Goal: Task Accomplishment & Management: Complete application form

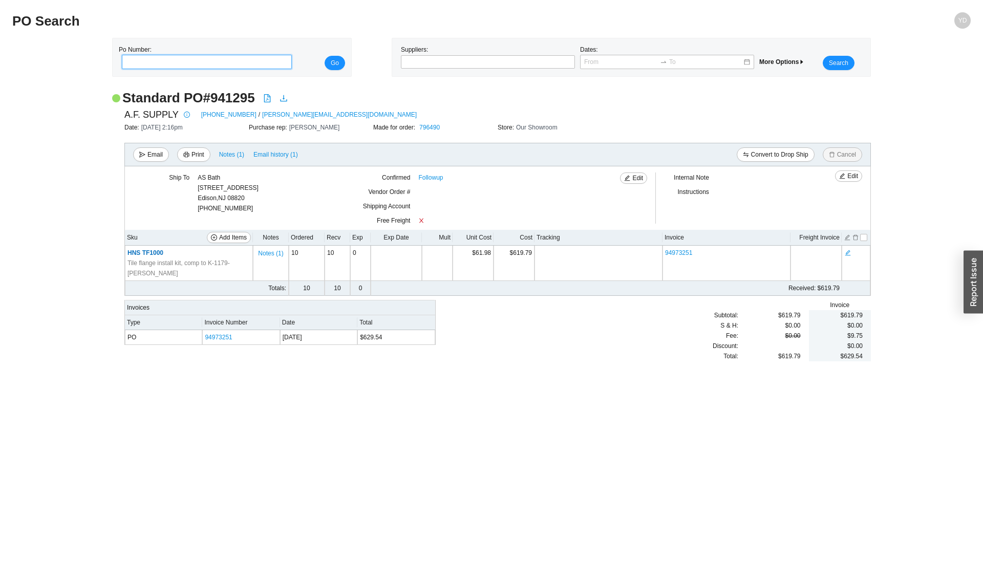
click at [134, 60] on input "tel" at bounding box center [207, 62] width 170 height 14
click at [647, 102] on div "Standard PO # 941295" at bounding box center [491, 98] width 759 height 18
click at [717, 59] on span "More Options" at bounding box center [783, 61] width 46 height 7
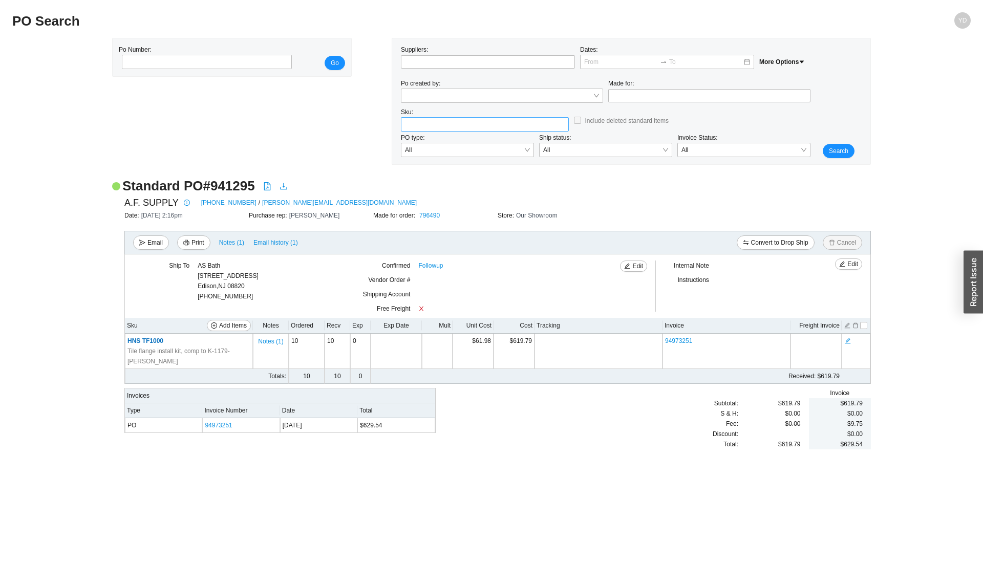
drag, startPoint x: 439, startPoint y: 132, endPoint x: 445, endPoint y: 130, distance: 6.0
click at [444, 131] on div at bounding box center [485, 124] width 168 height 14
click at [446, 127] on input "search" at bounding box center [485, 124] width 160 height 13
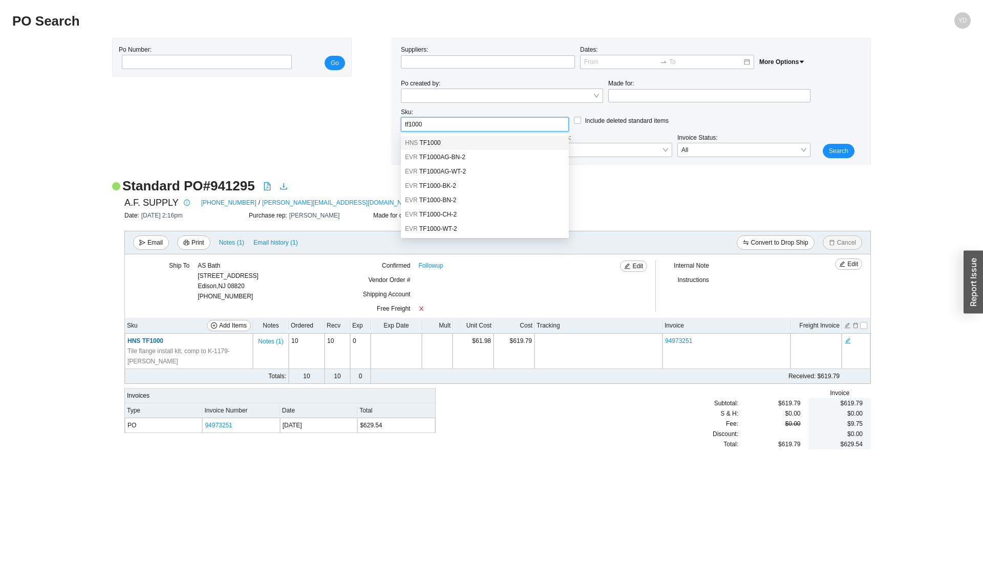
click at [439, 145] on div "HNS TF1000" at bounding box center [485, 142] width 160 height 9
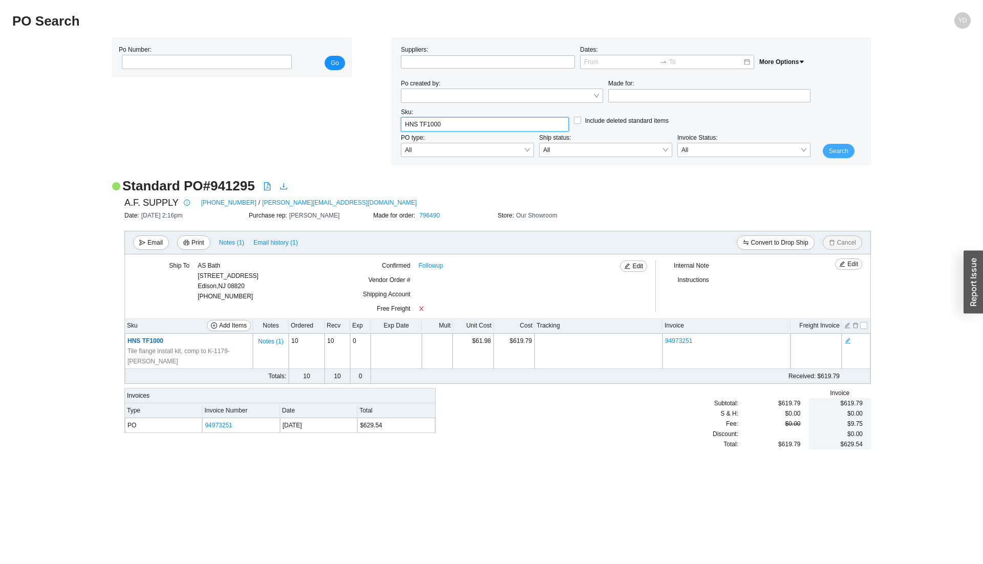
type input "HNS TF1000"
click at [717, 155] on span "Search" at bounding box center [838, 151] width 19 height 10
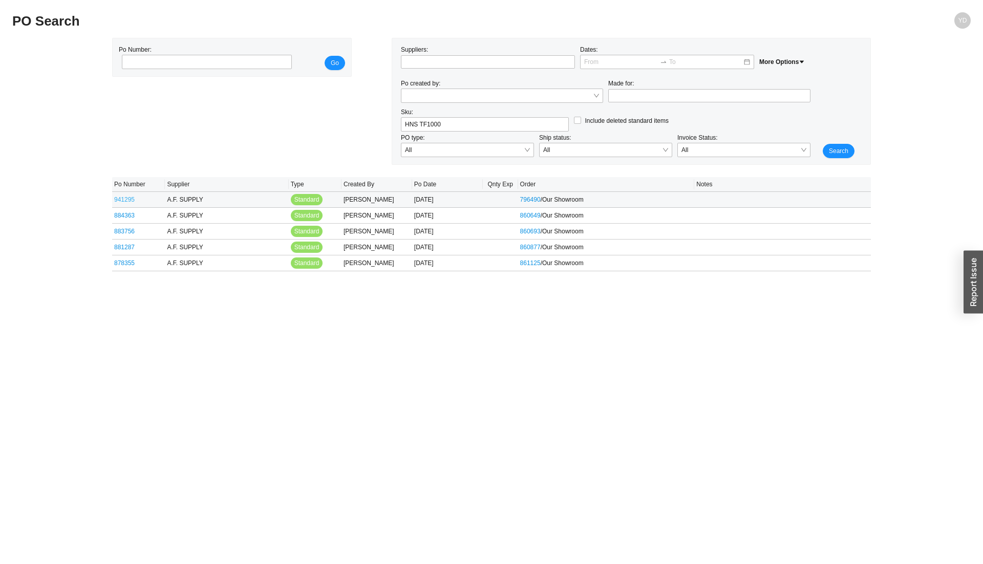
click at [128, 202] on link "941295" at bounding box center [124, 199] width 20 height 7
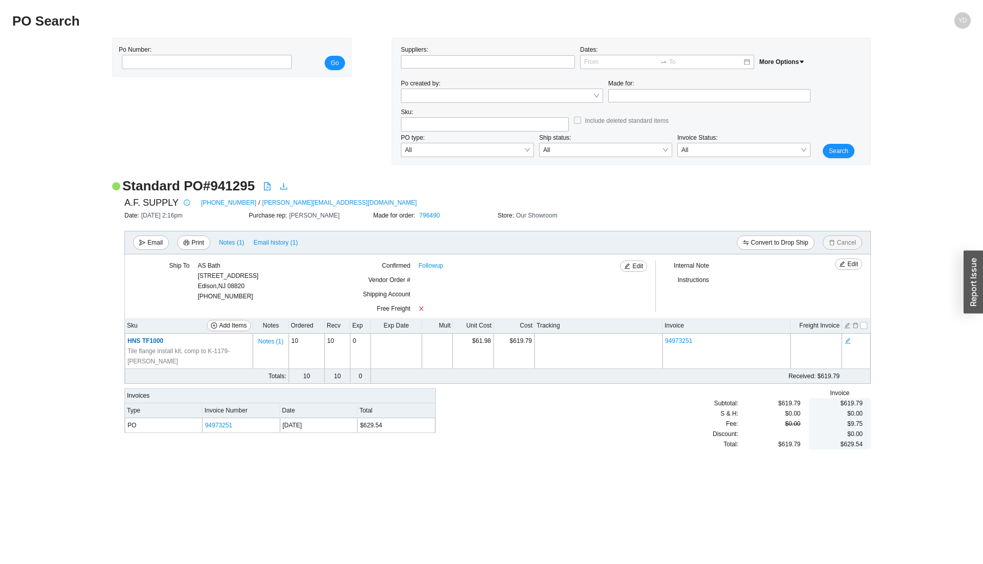
click at [608, 357] on div "Standard PO # 941295 A.F. SUPPLY 212-497-5245 / IanH@afsupply.com Date: 2/20/24…" at bounding box center [491, 318] width 759 height 283
click at [423, 121] on input "search" at bounding box center [485, 124] width 160 height 13
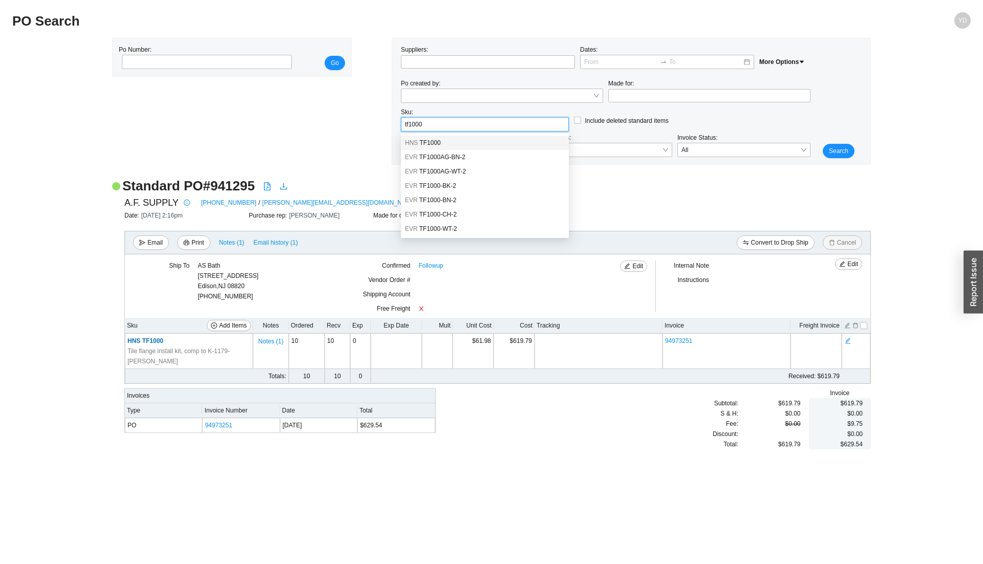
click at [438, 143] on span "TF1000" at bounding box center [429, 142] width 21 height 7
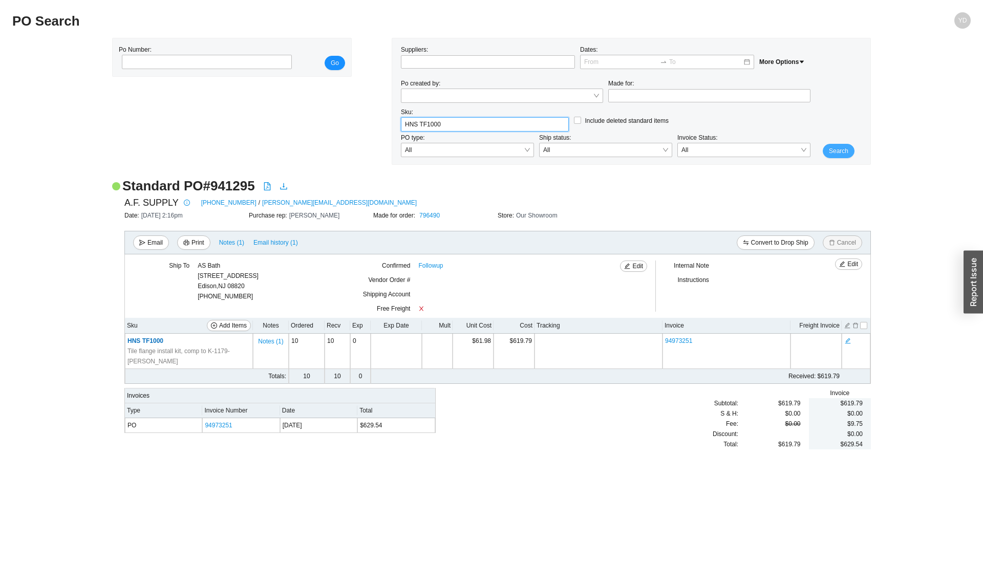
type input "HNS TF1000"
click at [717, 152] on span "Search" at bounding box center [838, 151] width 19 height 10
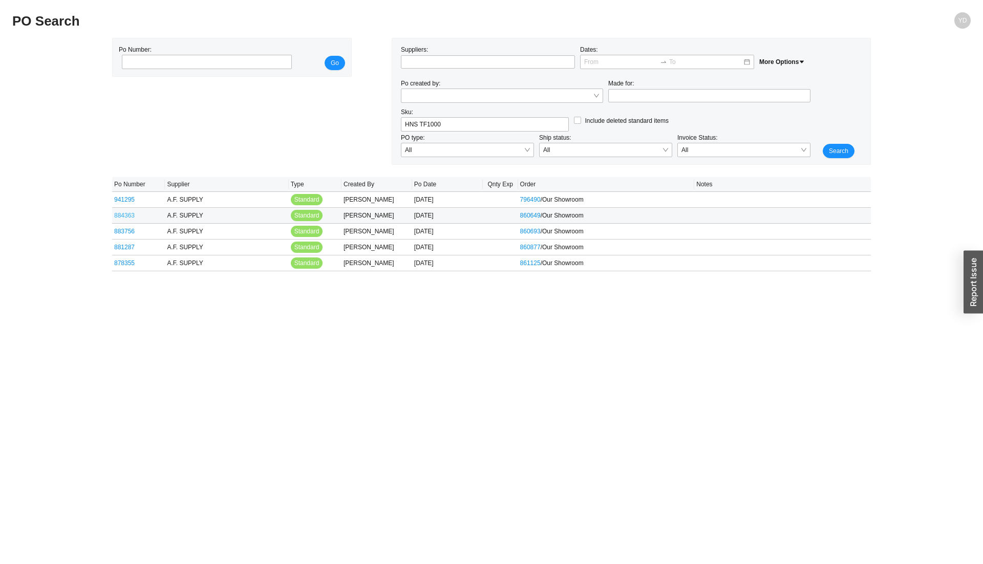
click at [120, 215] on link "884363" at bounding box center [124, 215] width 20 height 7
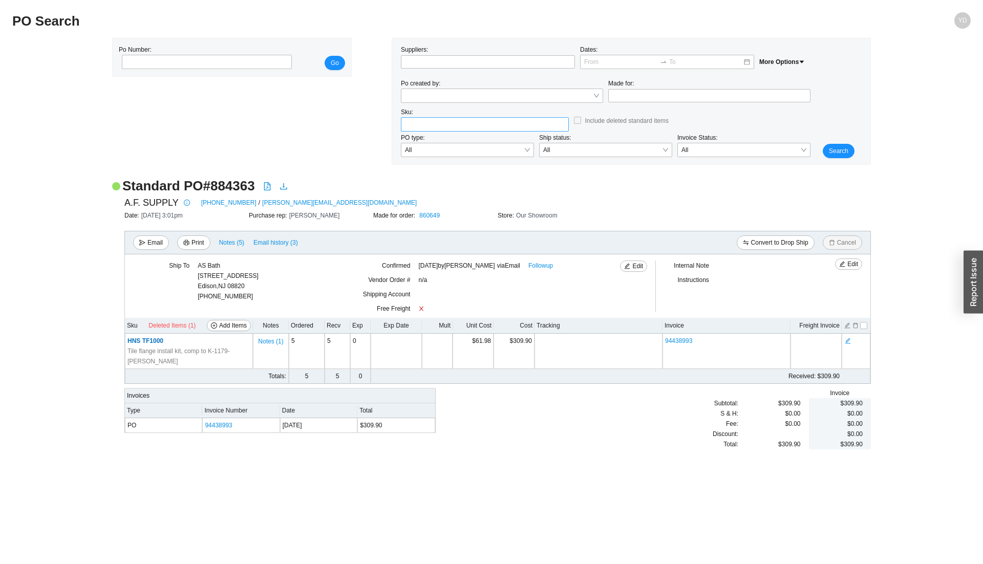
click at [472, 132] on div at bounding box center [485, 124] width 168 height 14
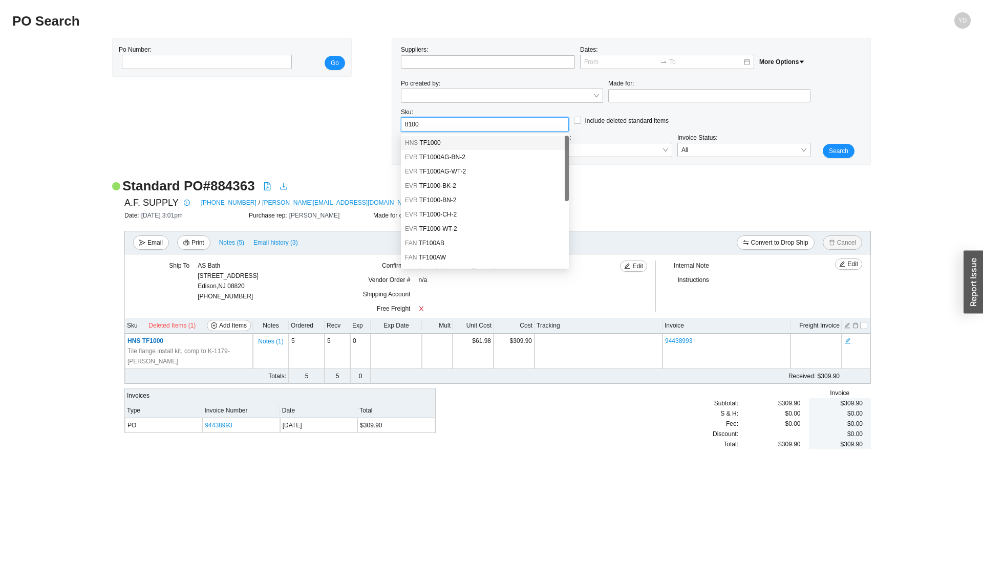
drag, startPoint x: 430, startPoint y: 168, endPoint x: 441, endPoint y: 144, distance: 26.6
click at [441, 144] on div "HNS TF1000 EVR TF1000AG-BN-2 EVR TF1000AG-WT-2 EVR TF1000-BK-2 EVR TF1000-BN-2 …" at bounding box center [485, 207] width 168 height 143
click at [441, 144] on div "HNS TF1000" at bounding box center [485, 142] width 160 height 9
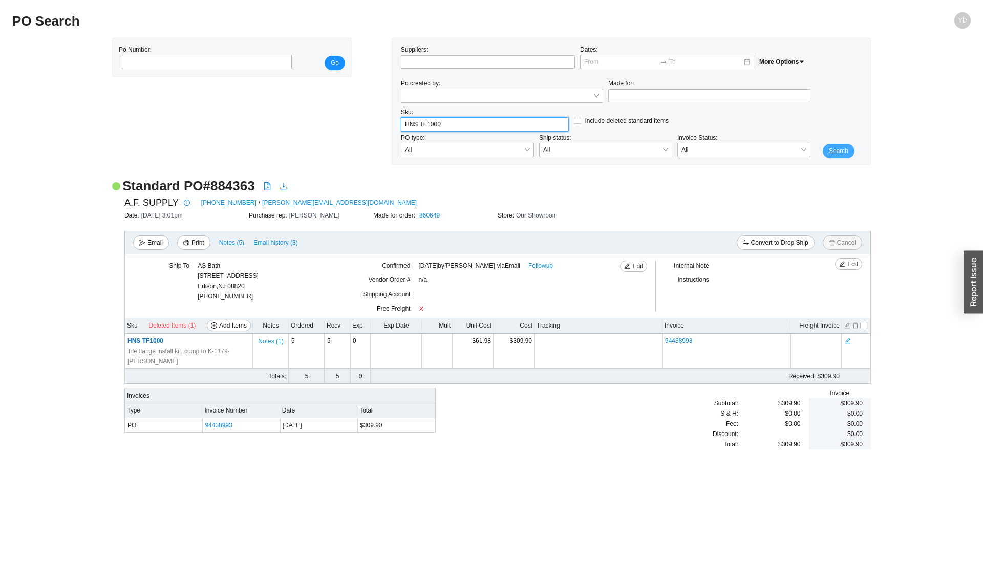
type input "HNS TF1000"
click at [717, 153] on span "Search" at bounding box center [838, 151] width 19 height 10
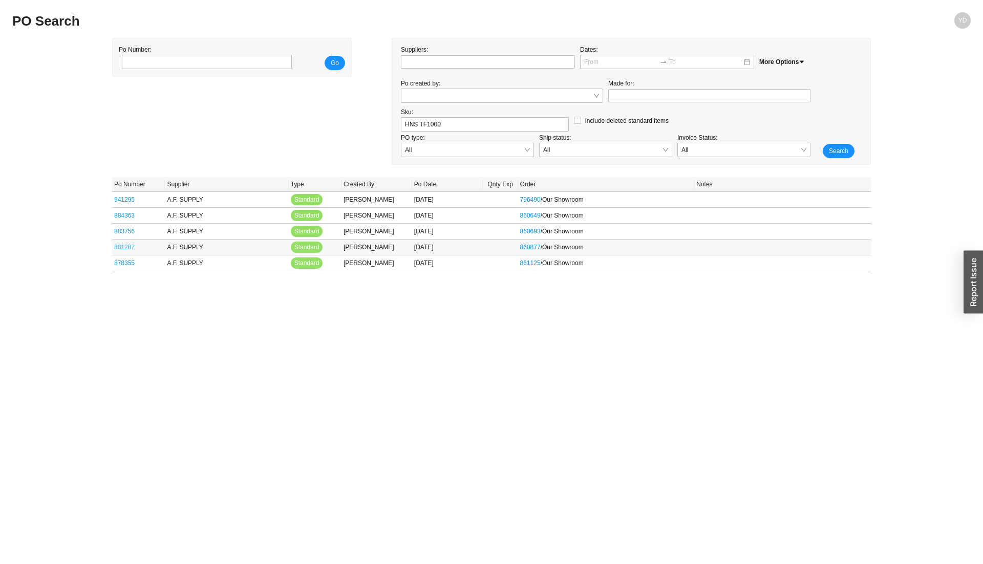
click at [128, 249] on link "881287" at bounding box center [124, 247] width 20 height 7
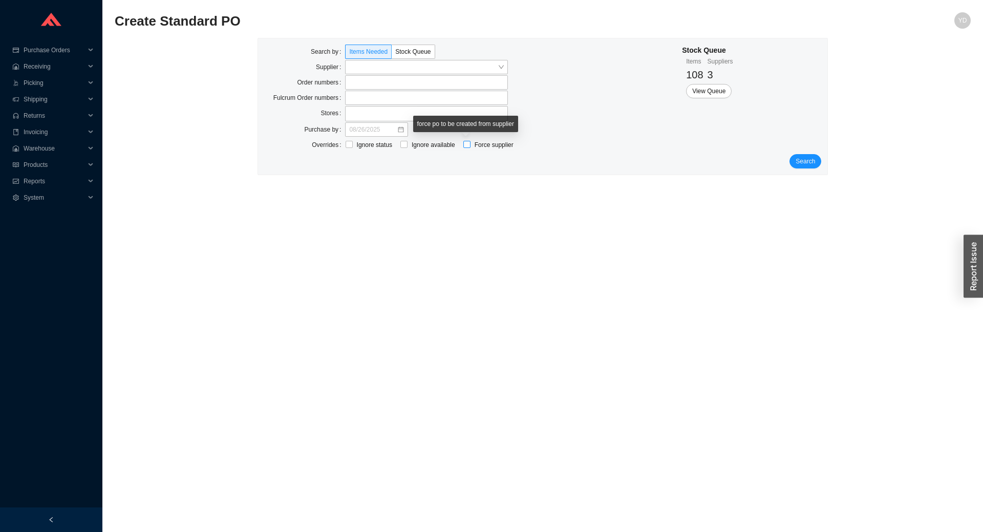
click at [469, 145] on input "Force supplier" at bounding box center [467, 144] width 7 height 7
checkbox input "true"
click at [552, 138] on div "Select Supplier" at bounding box center [560, 145] width 85 height 14
click at [366, 78] on label at bounding box center [426, 82] width 163 height 14
click at [354, 78] on input at bounding box center [350, 82] width 7 height 11
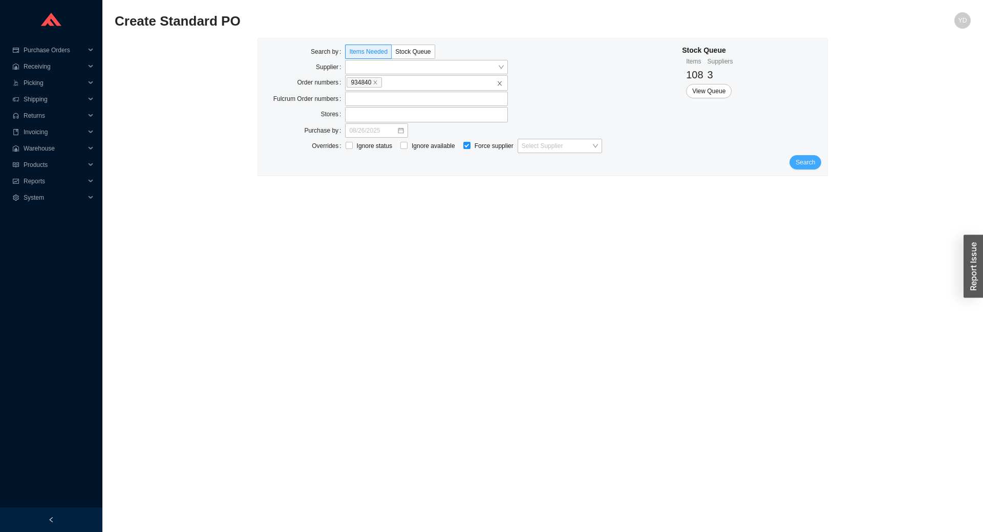
click at [796, 162] on button "Search" at bounding box center [806, 162] width 32 height 14
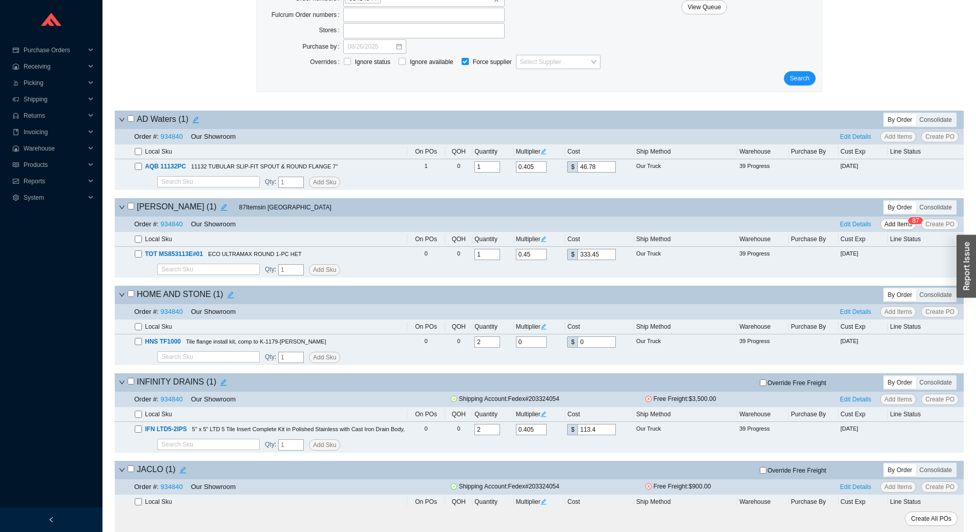
scroll to position [102, 0]
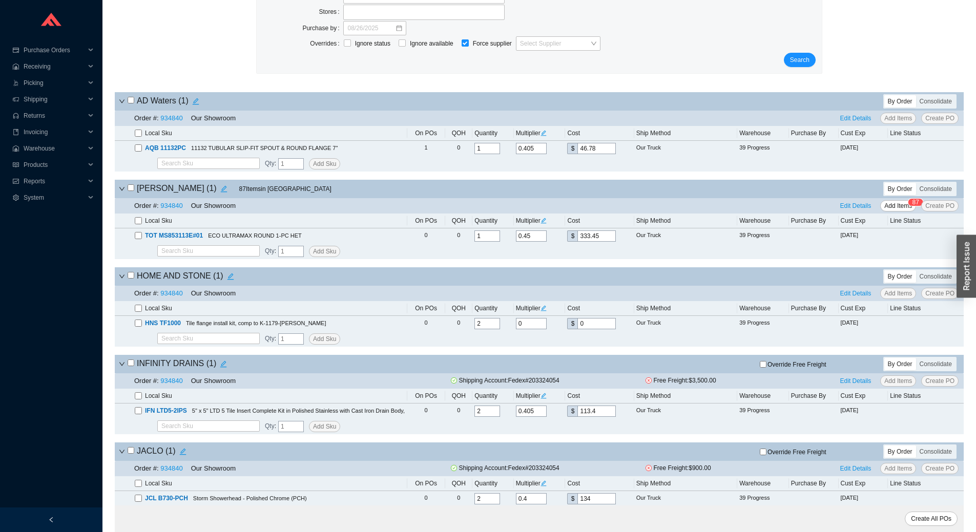
click at [131, 275] on input "checkbox" at bounding box center [131, 275] width 7 height 7
checkbox input "true"
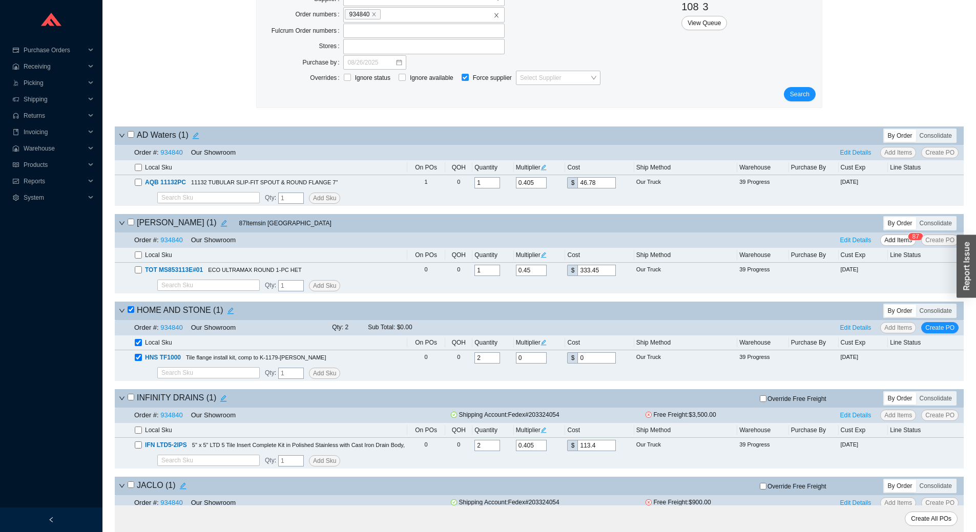
scroll to position [51, 0]
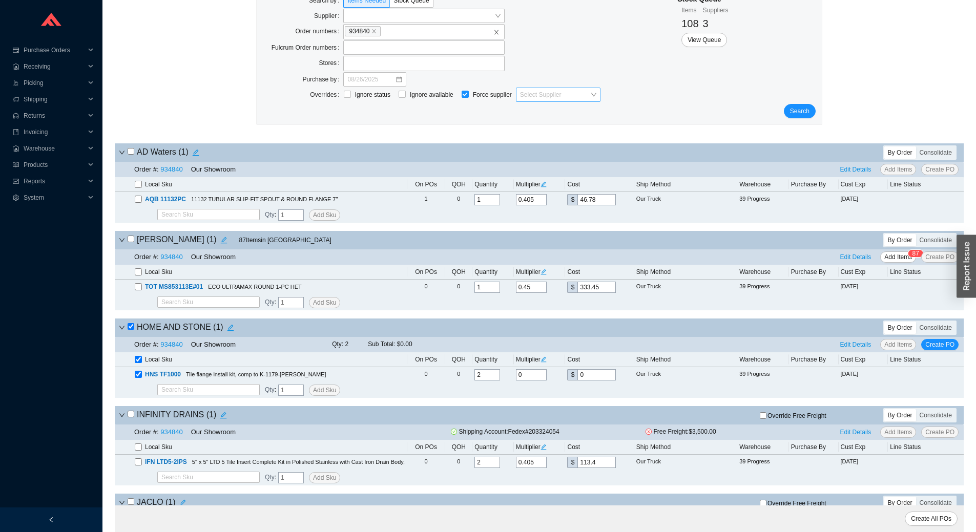
click at [560, 101] on input "search" at bounding box center [555, 94] width 70 height 13
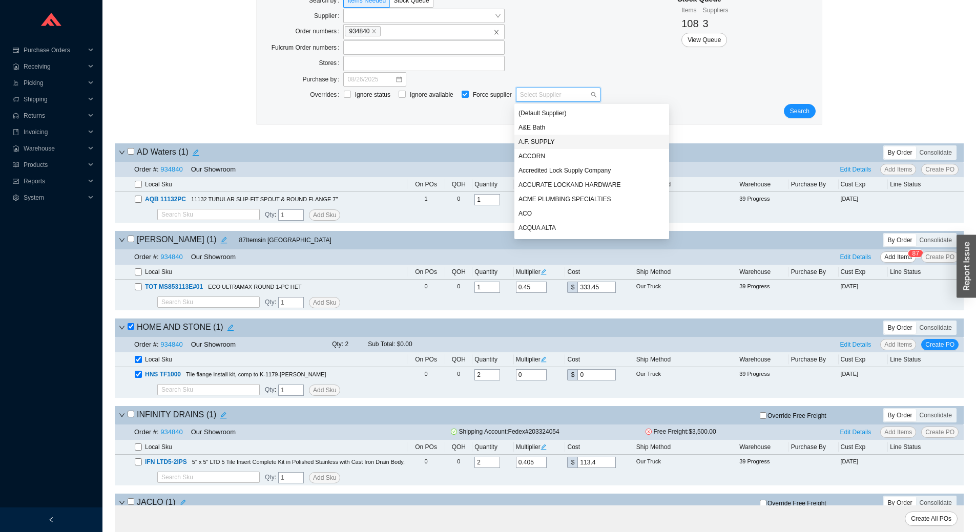
click at [558, 140] on div "A.F. SUPPLY" at bounding box center [591, 141] width 146 height 9
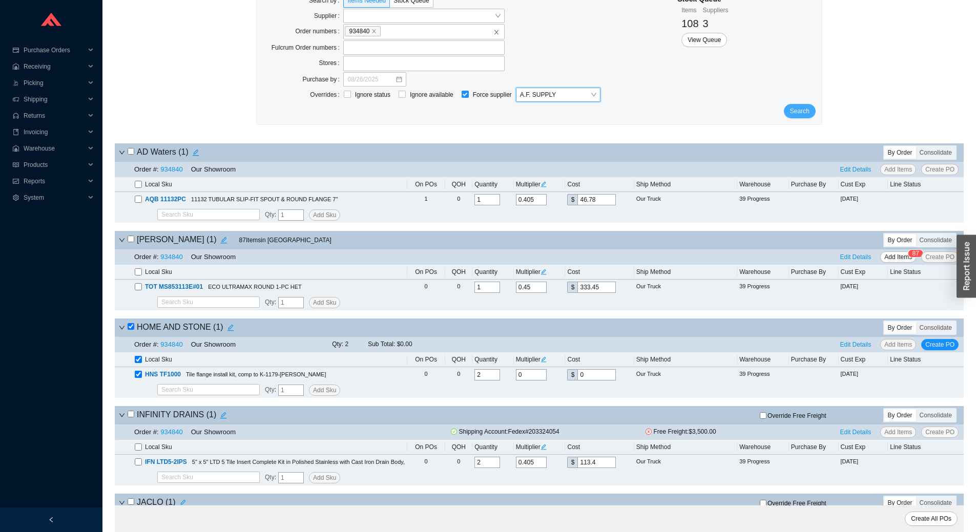
click at [796, 109] on span "Search" at bounding box center [799, 111] width 19 height 10
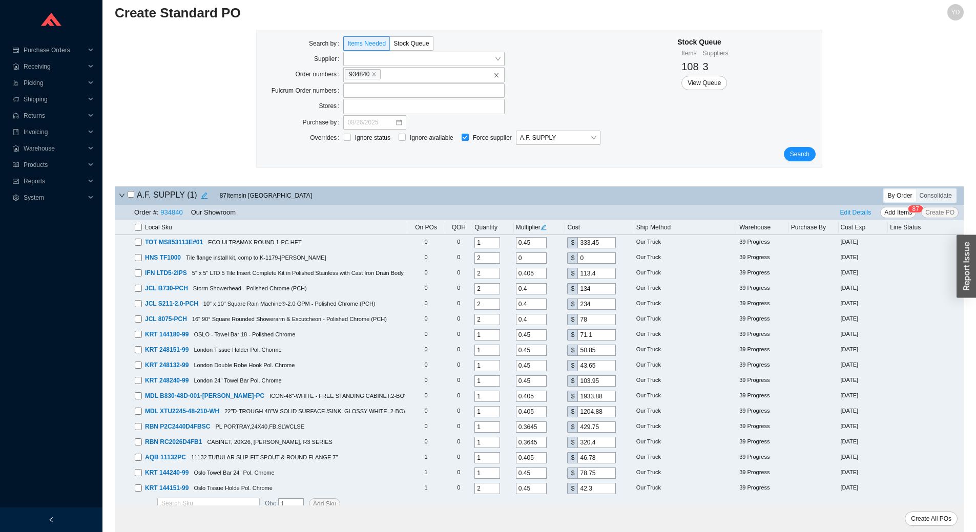
scroll to position [15, 0]
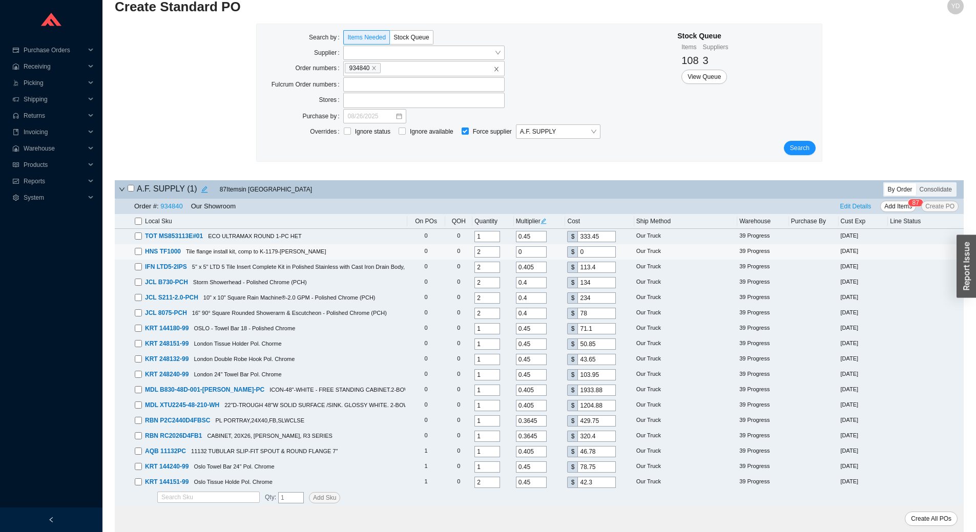
click at [137, 251] on input "checkbox" at bounding box center [138, 251] width 7 height 7
checkbox input "true"
click at [493, 251] on input "2" at bounding box center [487, 251] width 26 height 11
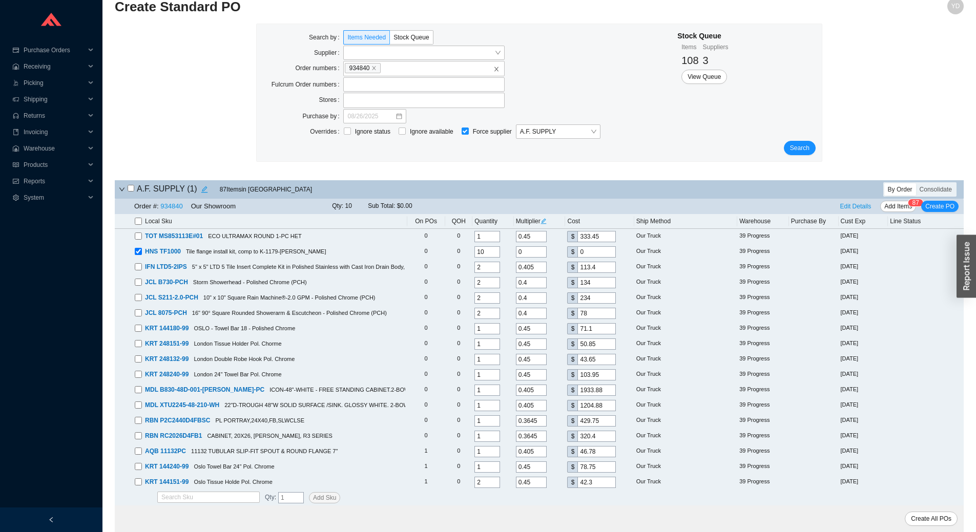
type input "10"
click at [689, 142] on div "Search" at bounding box center [539, 148] width 553 height 14
click at [404, 131] on input "Ignore available" at bounding box center [401, 131] width 7 height 7
checkbox input "true"
click at [806, 147] on span "Search" at bounding box center [799, 148] width 19 height 10
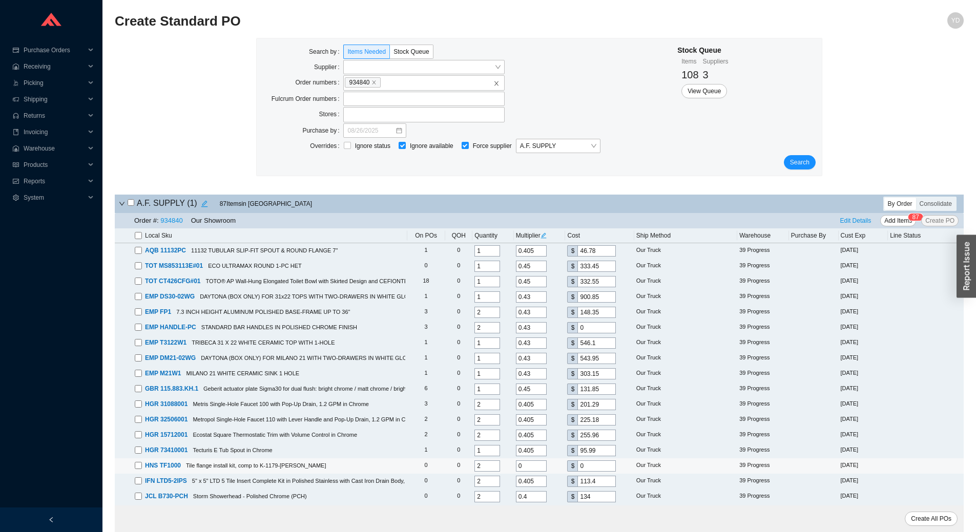
click at [138, 467] on input "checkbox" at bounding box center [138, 465] width 7 height 7
checkbox input "true"
click at [498, 471] on input "2" at bounding box center [487, 465] width 26 height 11
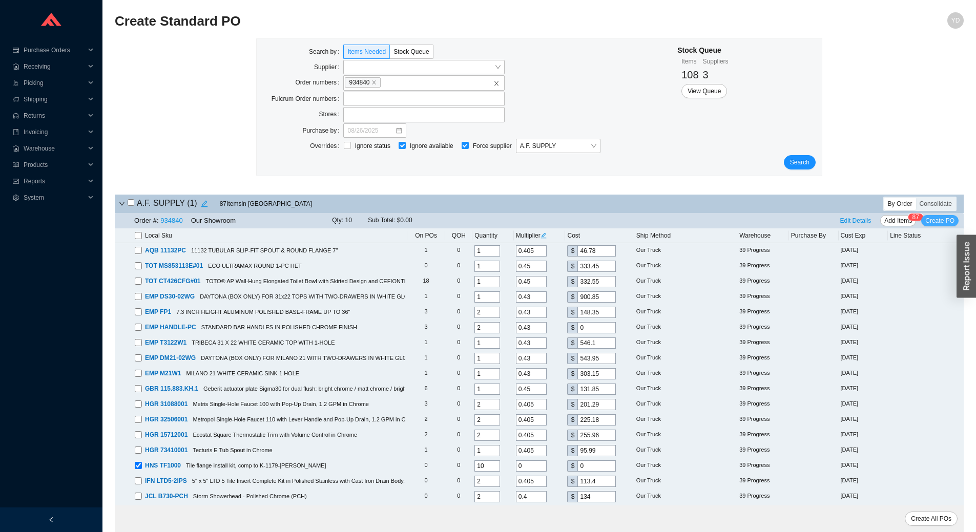
type input "10"
click at [944, 224] on span "Create PO" at bounding box center [939, 221] width 29 height 10
click at [823, 40] on link "986326" at bounding box center [820, 37] width 20 height 7
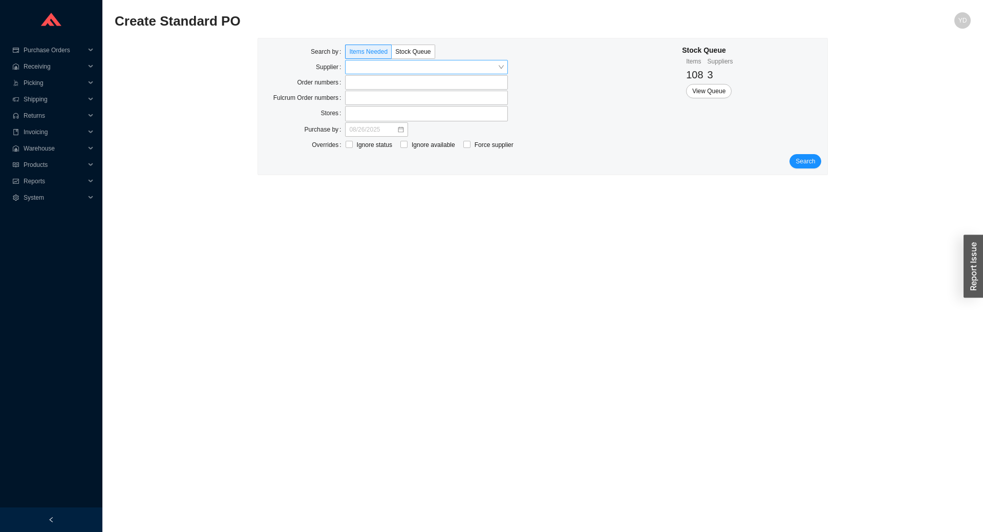
click at [367, 70] on input "search" at bounding box center [423, 66] width 149 height 13
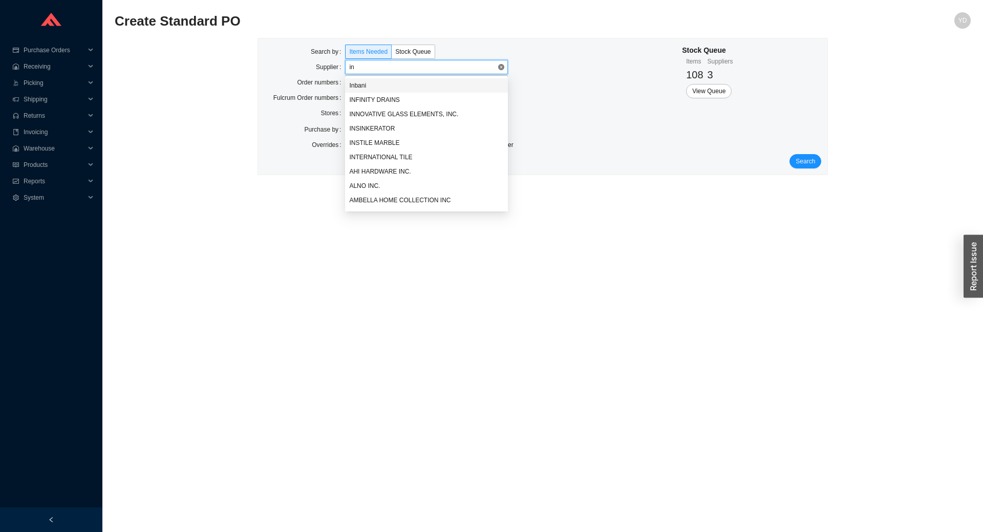
type input "inf"
click at [364, 83] on div "INFINITY DRAINS" at bounding box center [426, 85] width 155 height 9
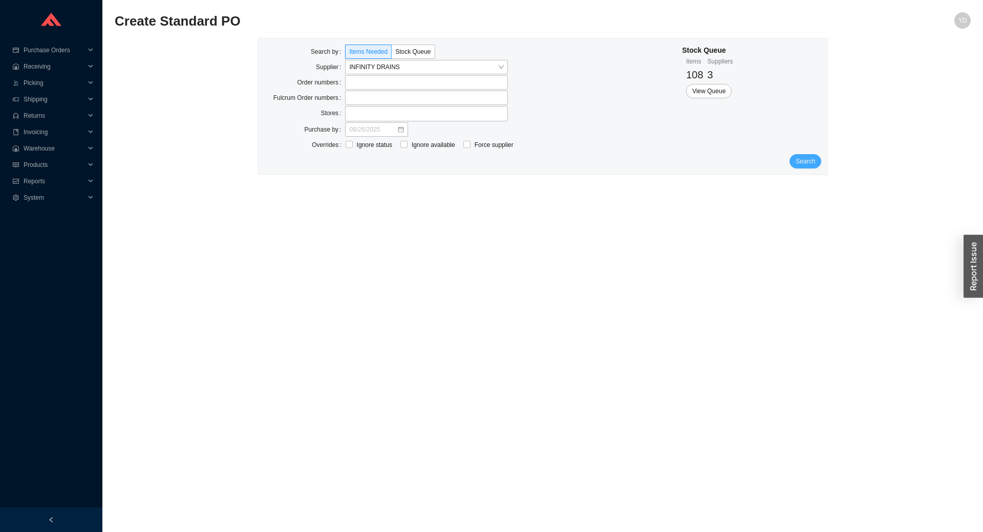
click at [798, 160] on span "Search" at bounding box center [805, 161] width 19 height 10
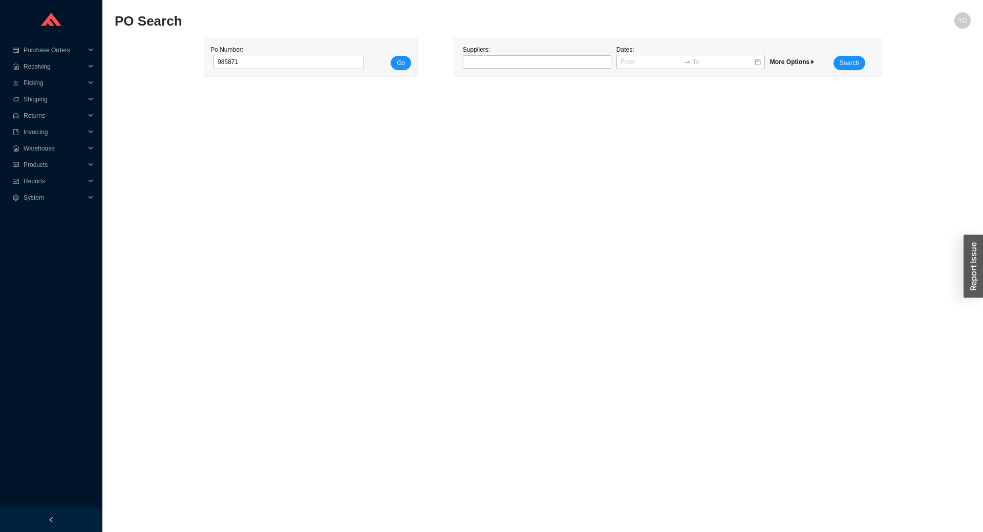
type input "985871"
click at [391, 56] on button "Go" at bounding box center [401, 63] width 20 height 14
